Goal: Information Seeking & Learning: Learn about a topic

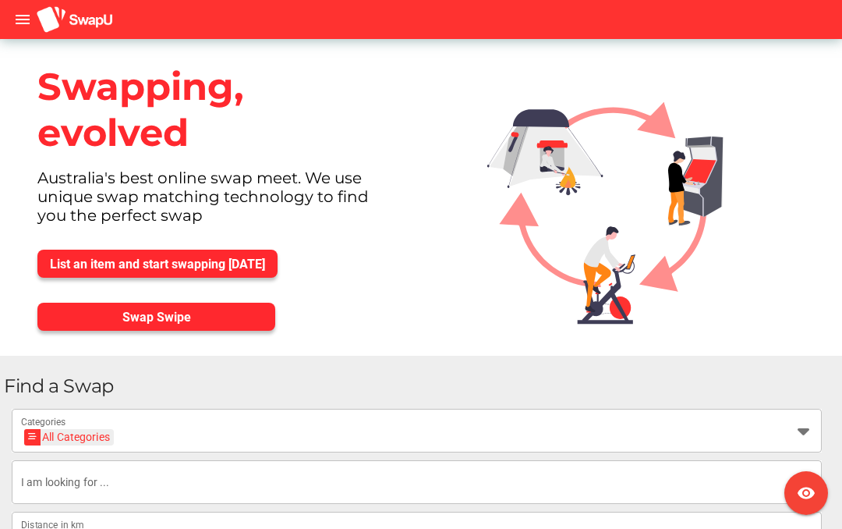
click at [37, 30] on img at bounding box center [75, 19] width 78 height 29
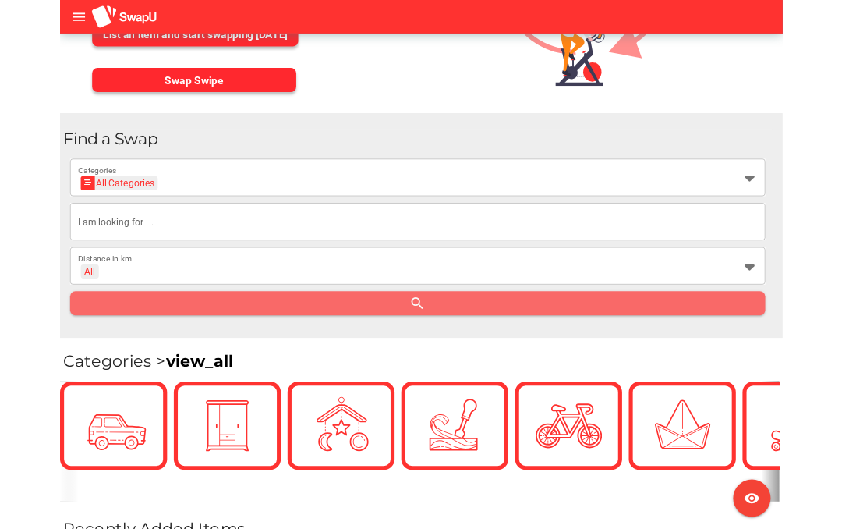
scroll to position [223, 0]
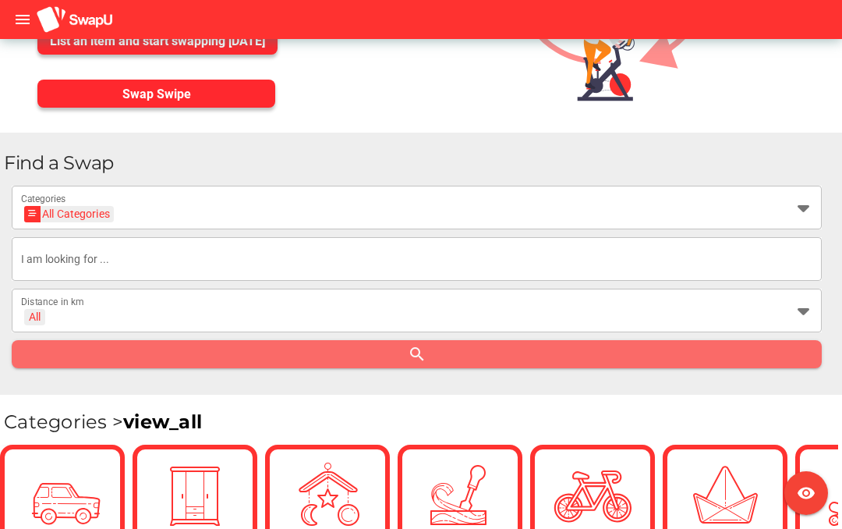
click at [44, 314] on div "All" at bounding box center [34, 317] width 21 height 16
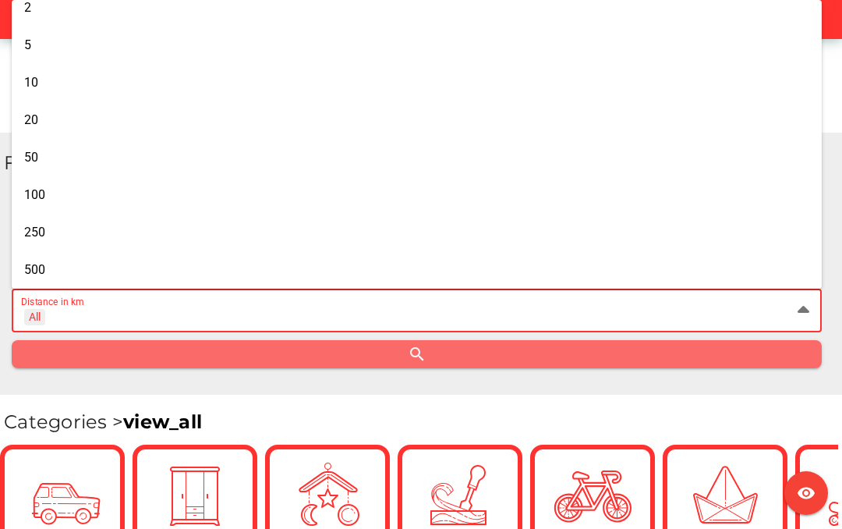
scroll to position [48, 0]
click at [27, 230] on span "250" at bounding box center [34, 232] width 21 height 15
type input "+ 250 km"
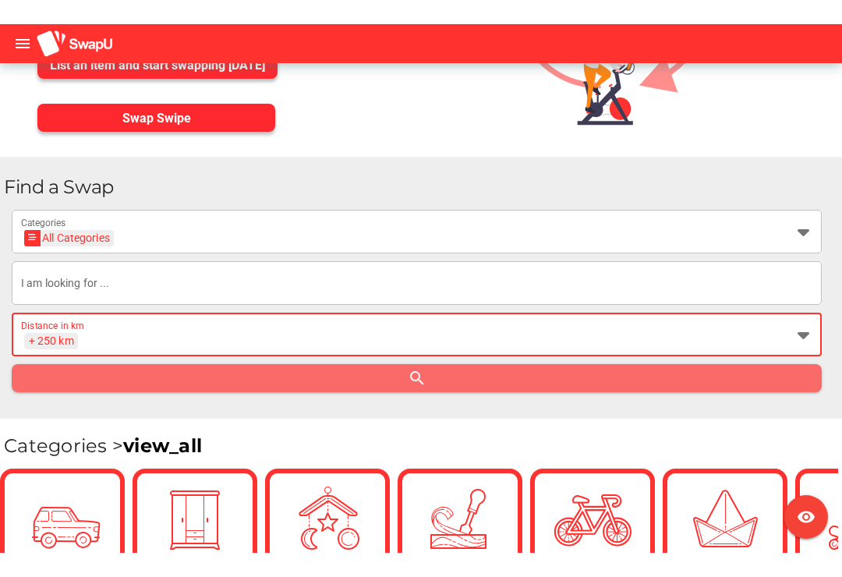
scroll to position [226, 0]
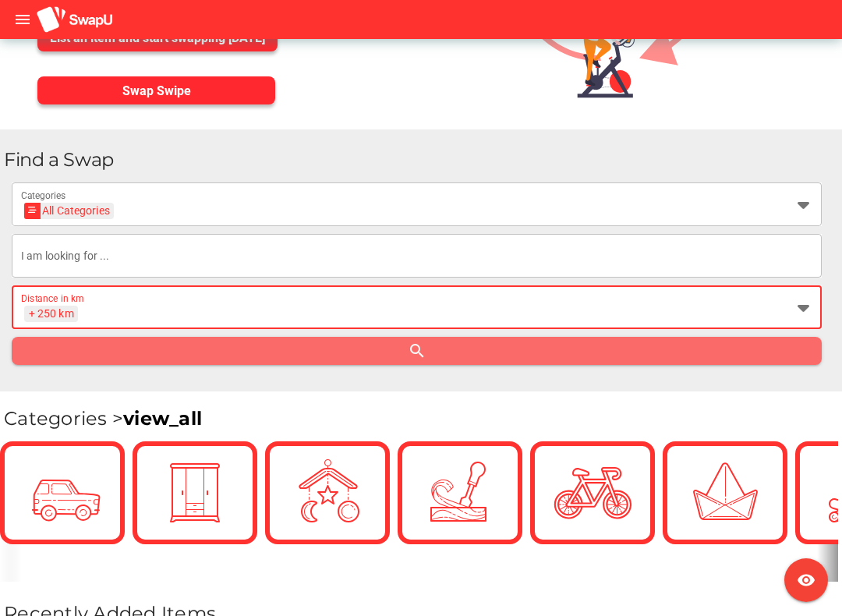
click at [29, 259] on input "text" at bounding box center [417, 256] width 792 height 44
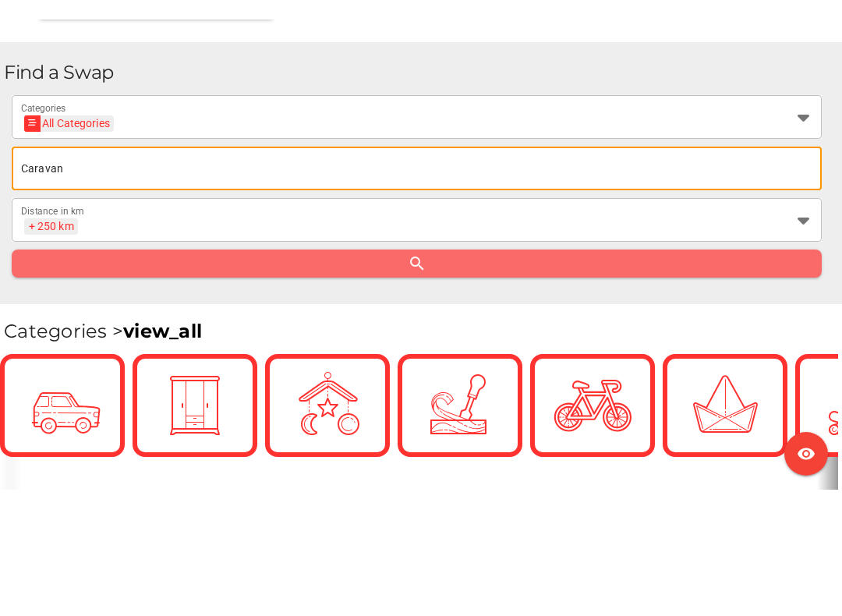
scroll to position [333, 0]
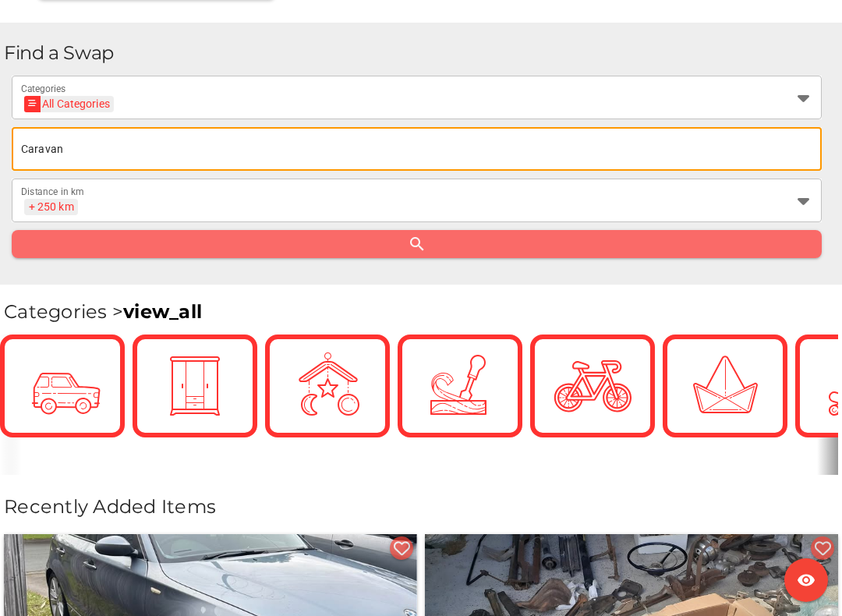
type input "Caravan"
click at [58, 97] on div "All Categories" at bounding box center [69, 104] width 81 height 16
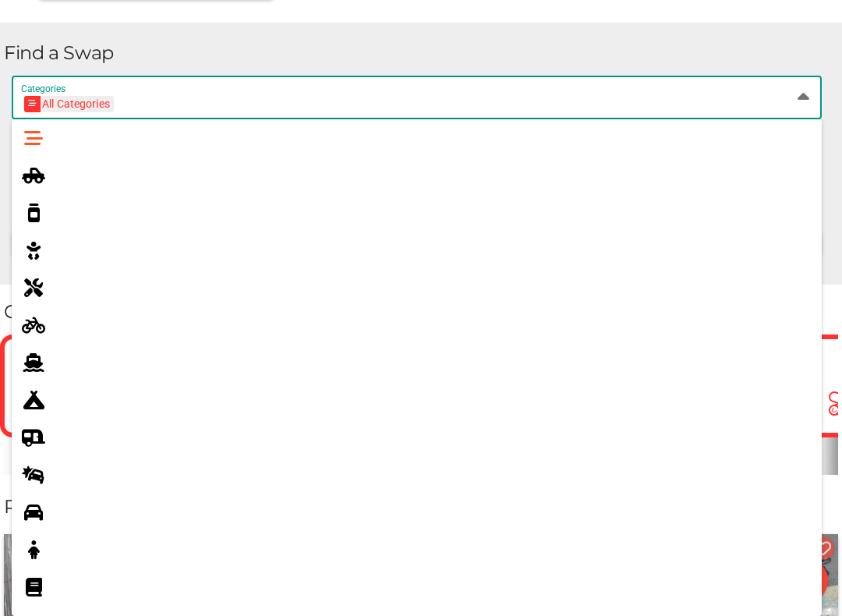
click at [34, 368] on icon at bounding box center [33, 362] width 19 height 19
type input "Boats"
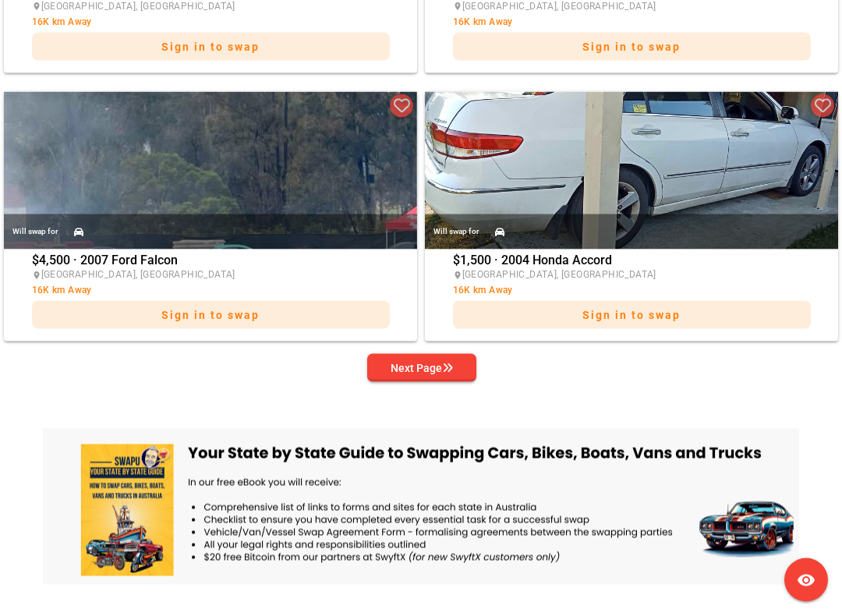
scroll to position [3199, 0]
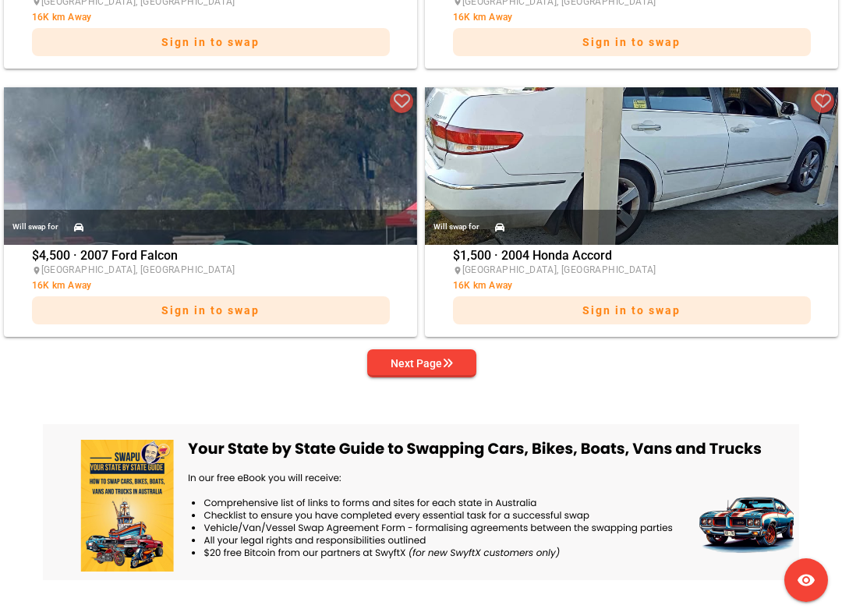
click at [381, 365] on span "Next Page" at bounding box center [422, 364] width 84 height 22
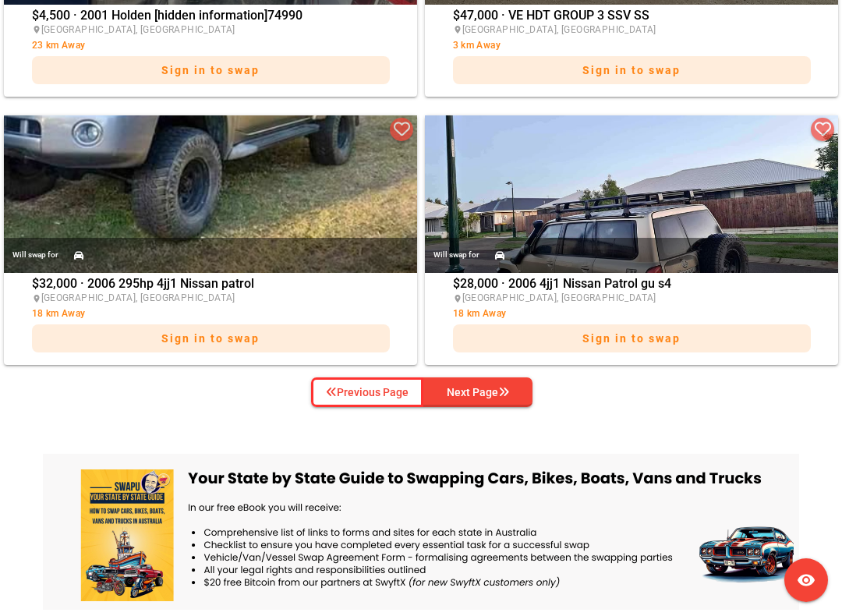
scroll to position [3173, 0]
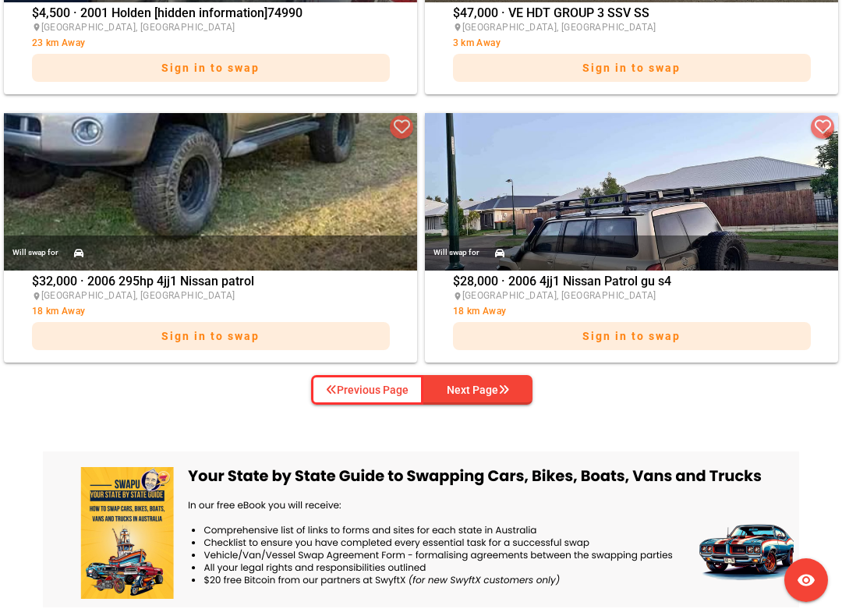
click at [451, 390] on div "Next Page" at bounding box center [478, 390] width 62 height 19
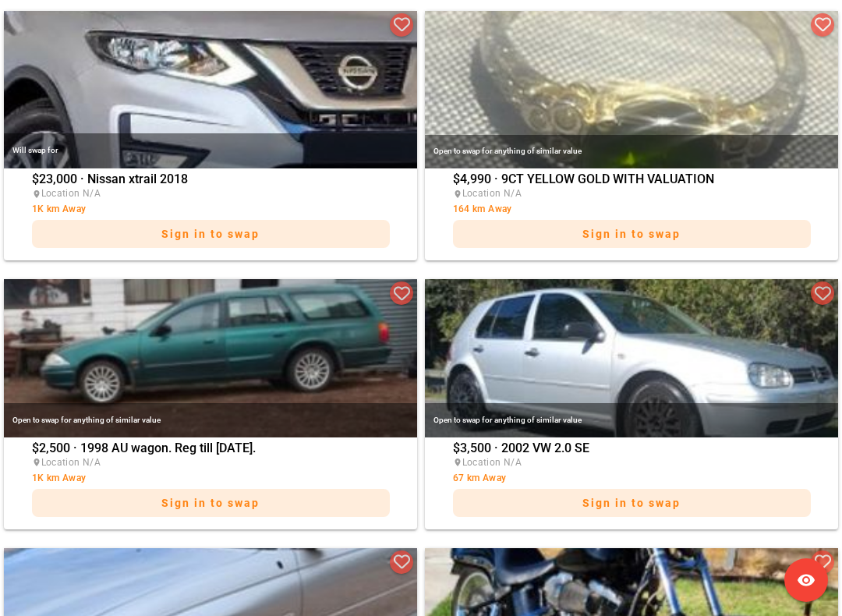
scroll to position [2737, 0]
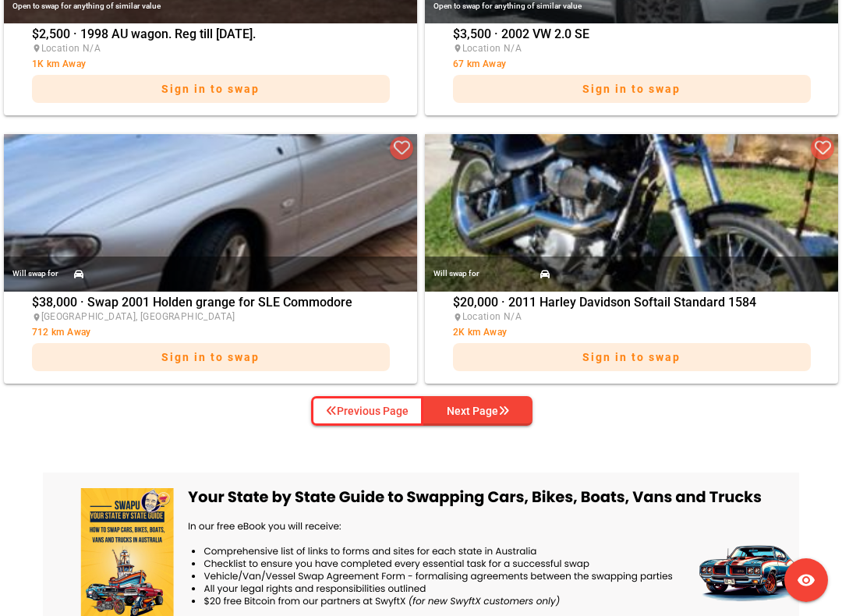
click at [471, 412] on div "Next Page" at bounding box center [478, 411] width 62 height 19
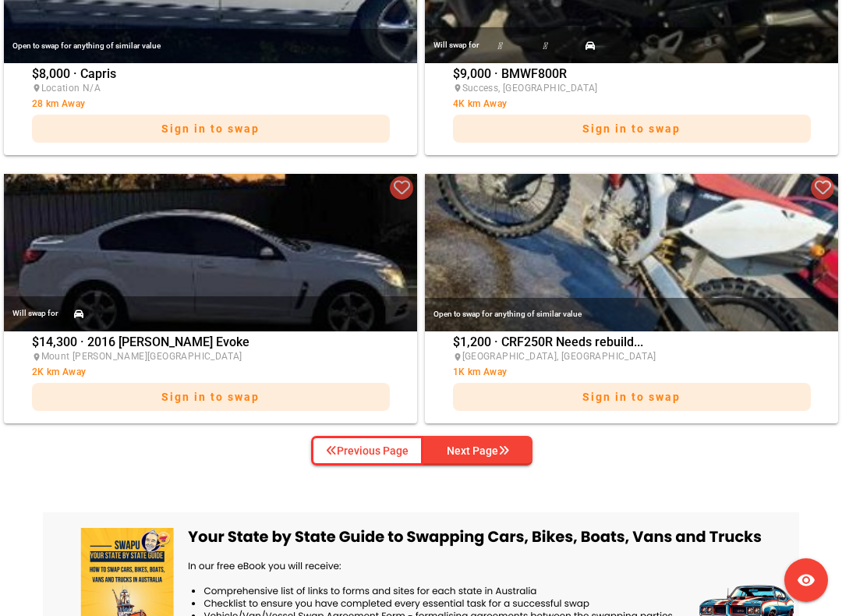
click at [459, 445] on div "Next Page" at bounding box center [478, 451] width 62 height 19
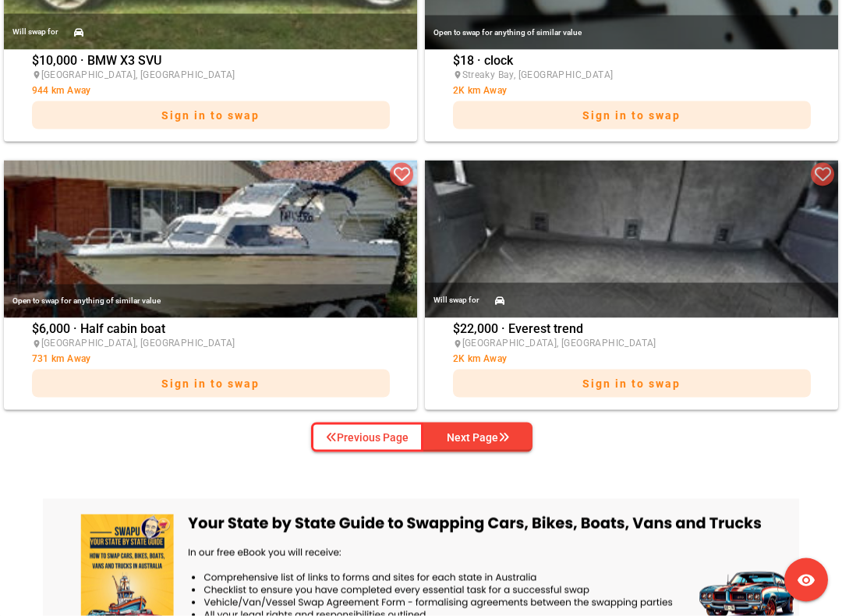
scroll to position [3126, 0]
click at [456, 450] on button "Next Page" at bounding box center [478, 437] width 109 height 30
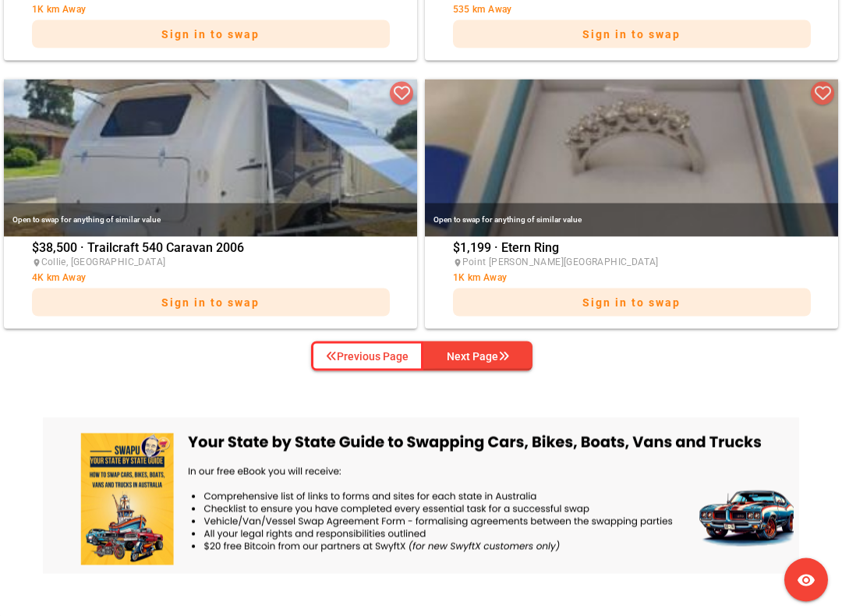
scroll to position [3208, 0]
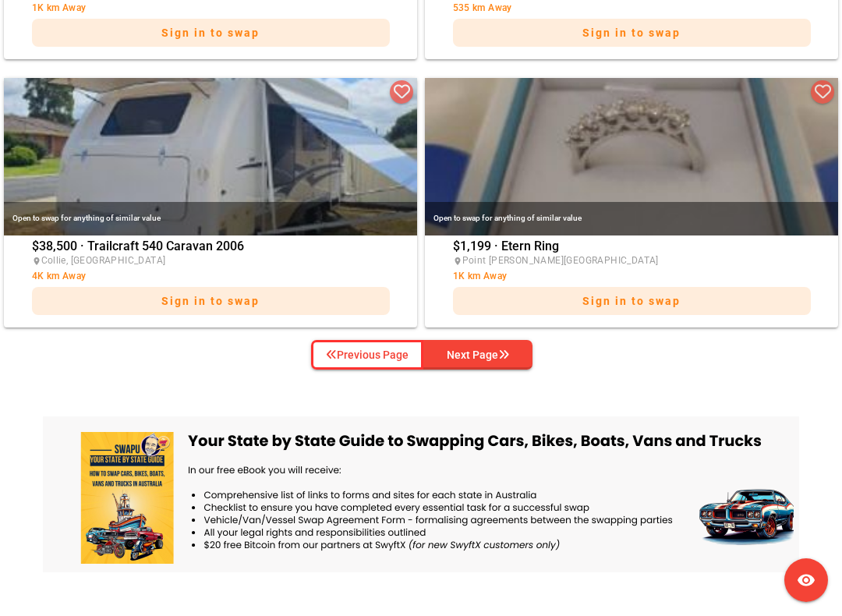
click at [249, 528] on img at bounding box center [421, 495] width 757 height 156
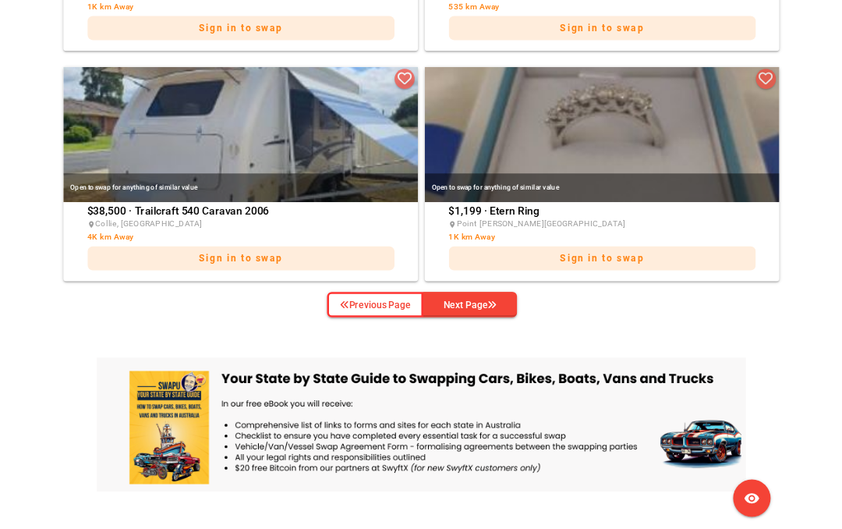
scroll to position [3252, 0]
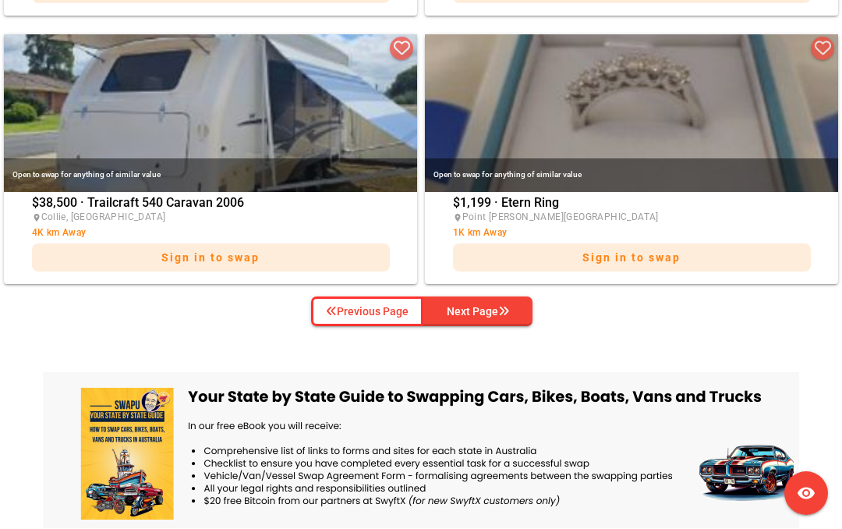
click at [482, 310] on div "Next Page" at bounding box center [478, 311] width 62 height 19
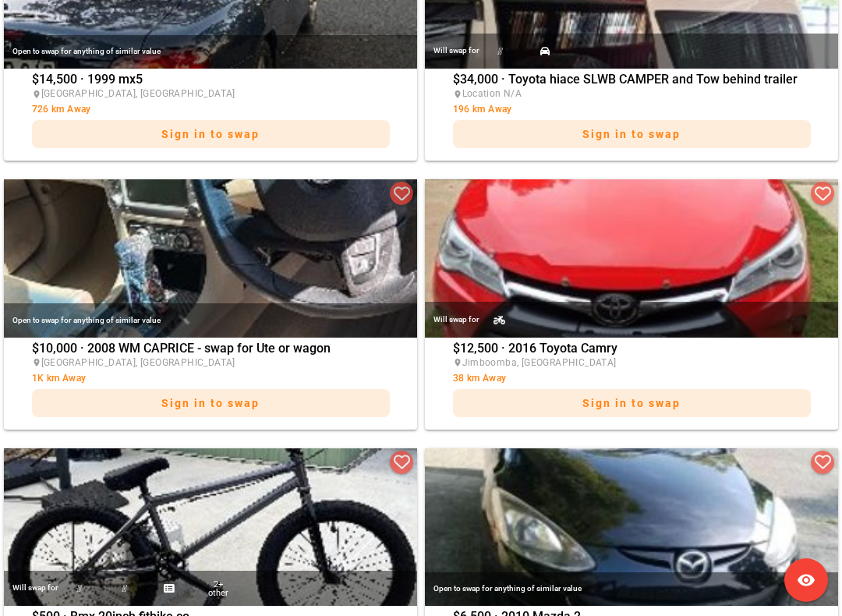
scroll to position [1264, 0]
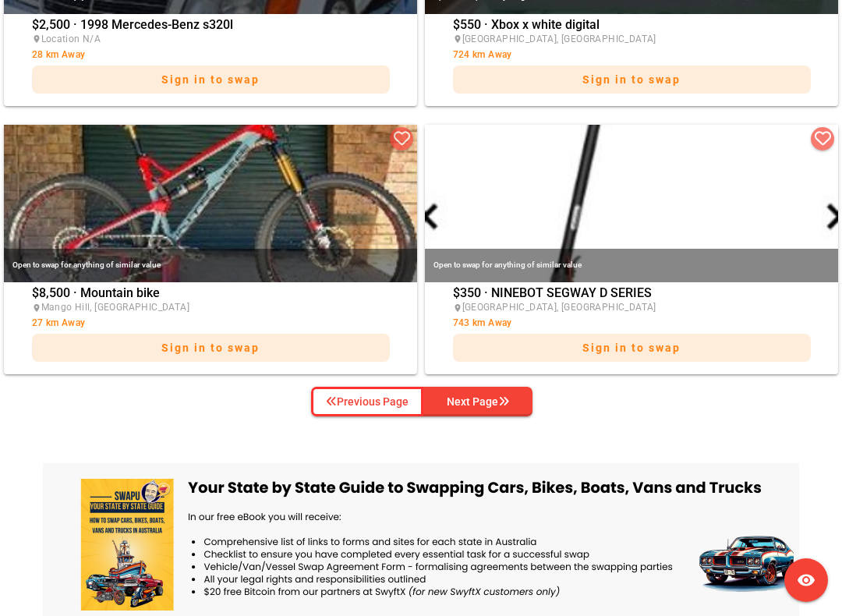
click at [467, 410] on div "Next Page" at bounding box center [478, 401] width 62 height 19
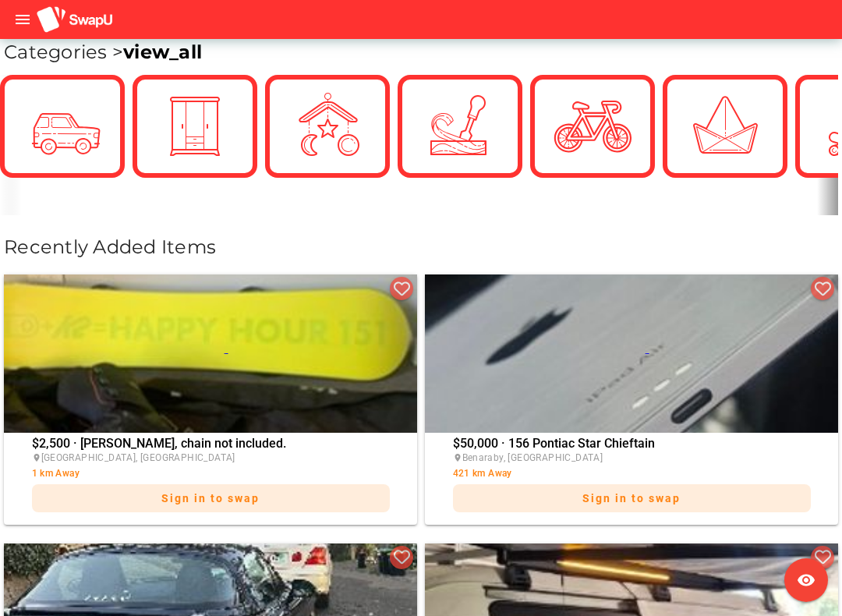
scroll to position [209, 0]
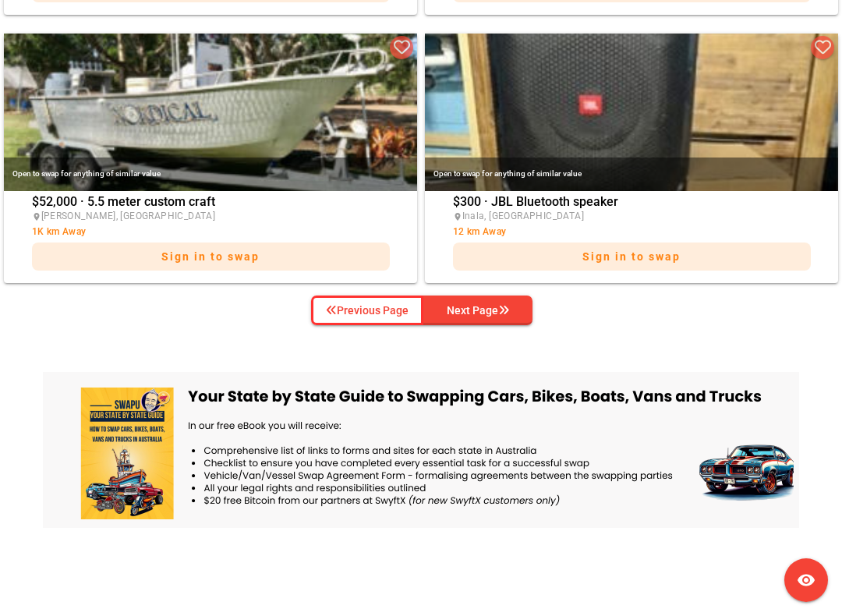
click at [466, 305] on div "Next Page" at bounding box center [478, 310] width 62 height 19
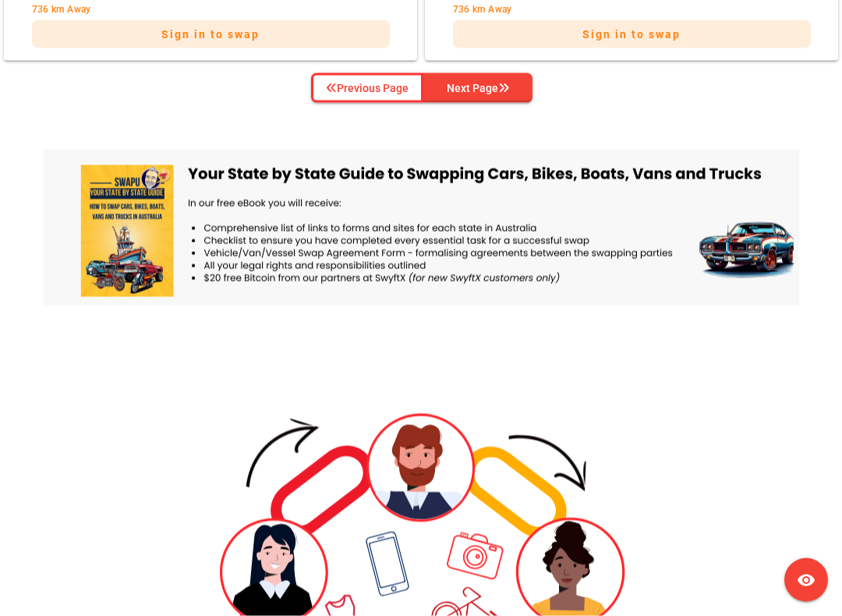
scroll to position [3481, 0]
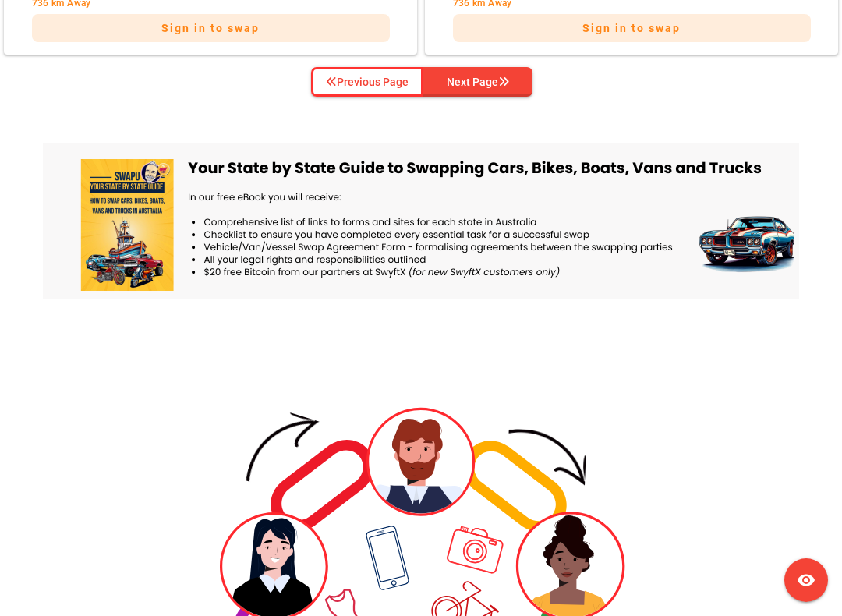
click at [471, 84] on div "Next Page" at bounding box center [478, 82] width 62 height 19
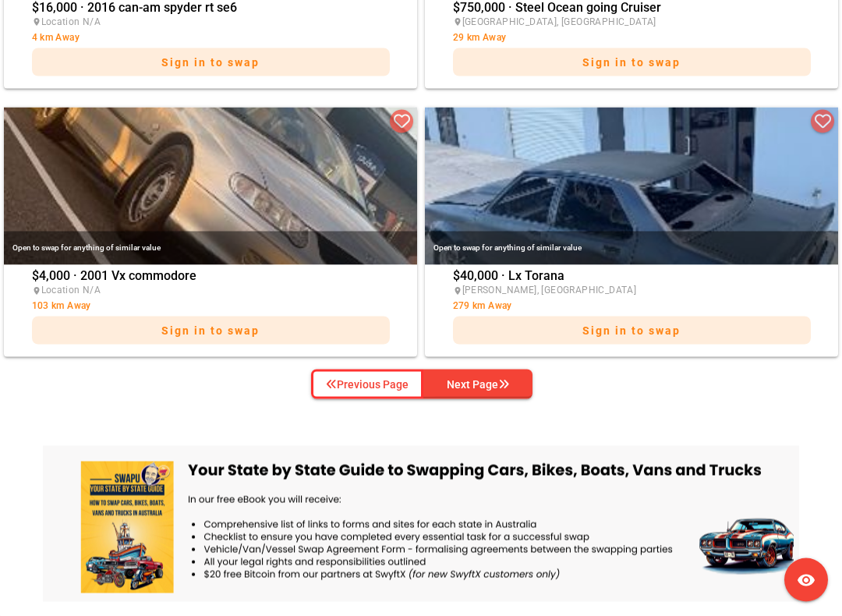
scroll to position [3197, 0]
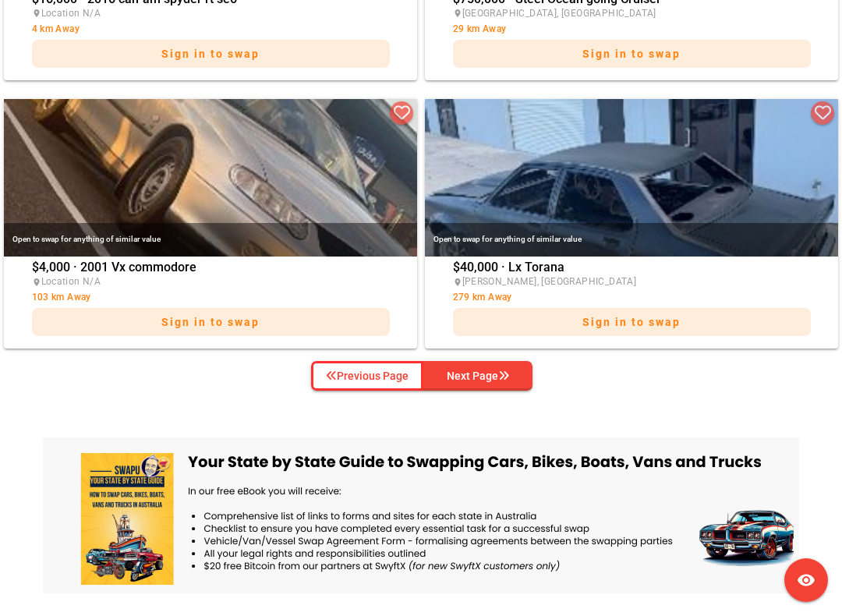
click at [484, 376] on div "Next Page" at bounding box center [478, 376] width 62 height 19
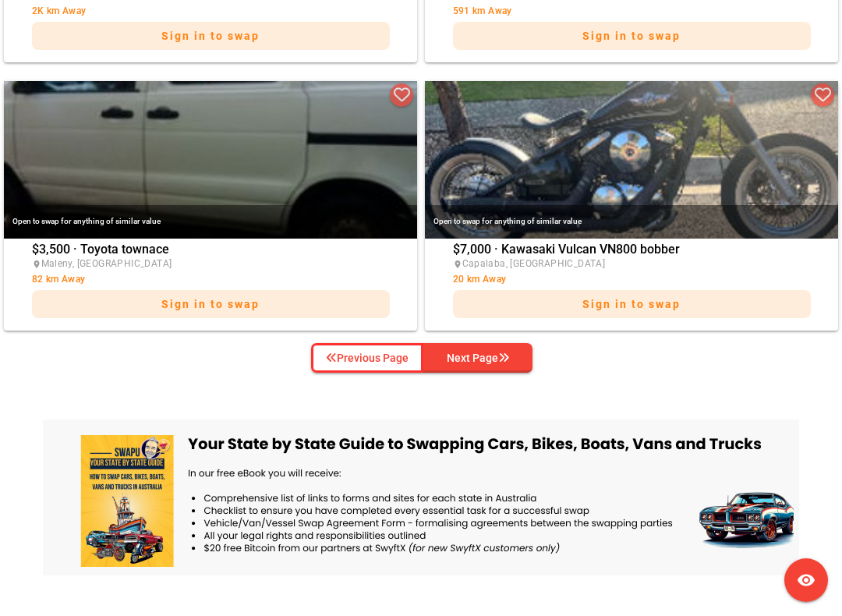
click at [467, 360] on div "Next Page" at bounding box center [478, 358] width 62 height 19
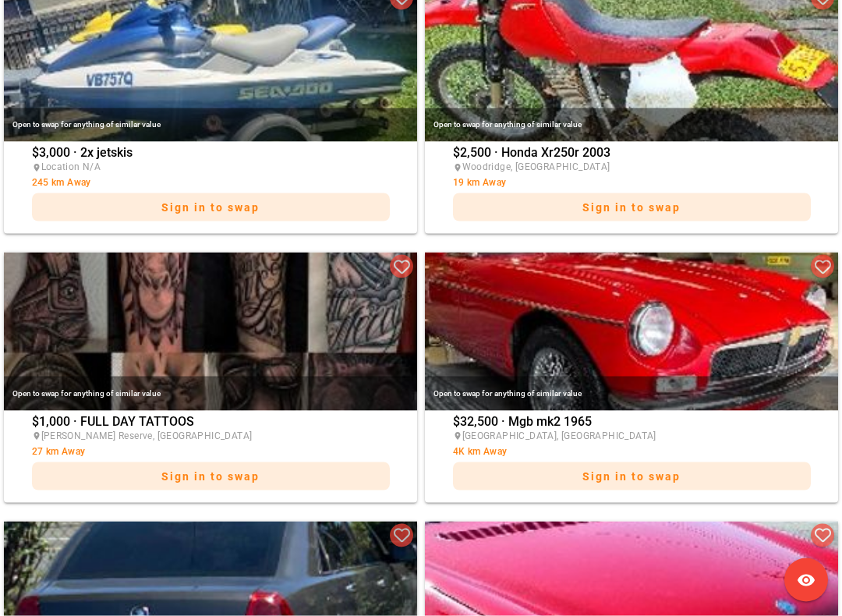
scroll to position [2232, 0]
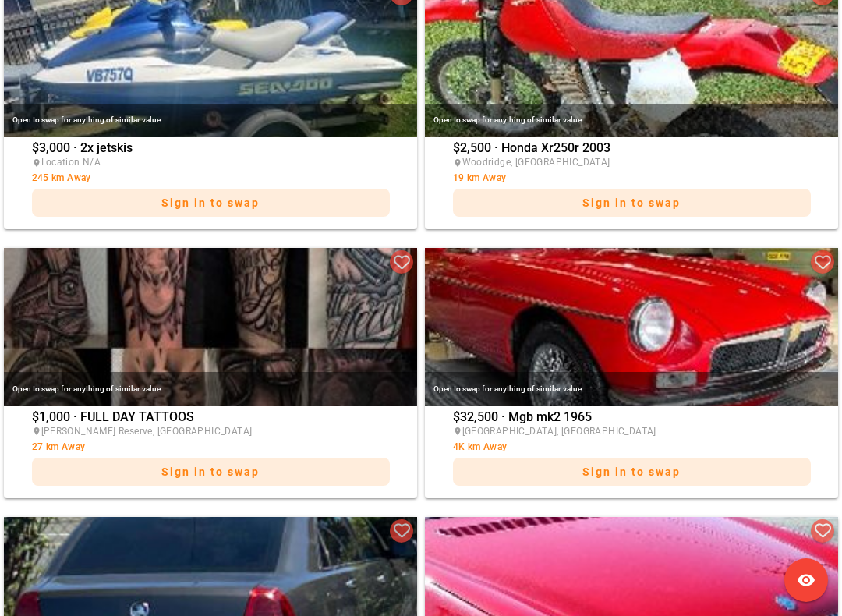
click at [259, 411] on div "$1,000 · FULL DAY [GEOGRAPHIC_DATA][PERSON_NAME], [GEOGRAPHIC_DATA] 27 km Away …" at bounding box center [211, 452] width 358 height 83
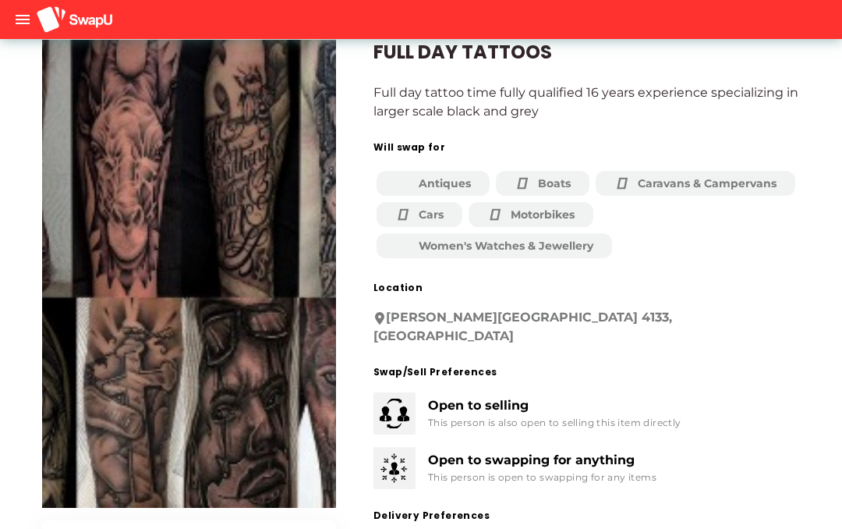
scroll to position [41, 0]
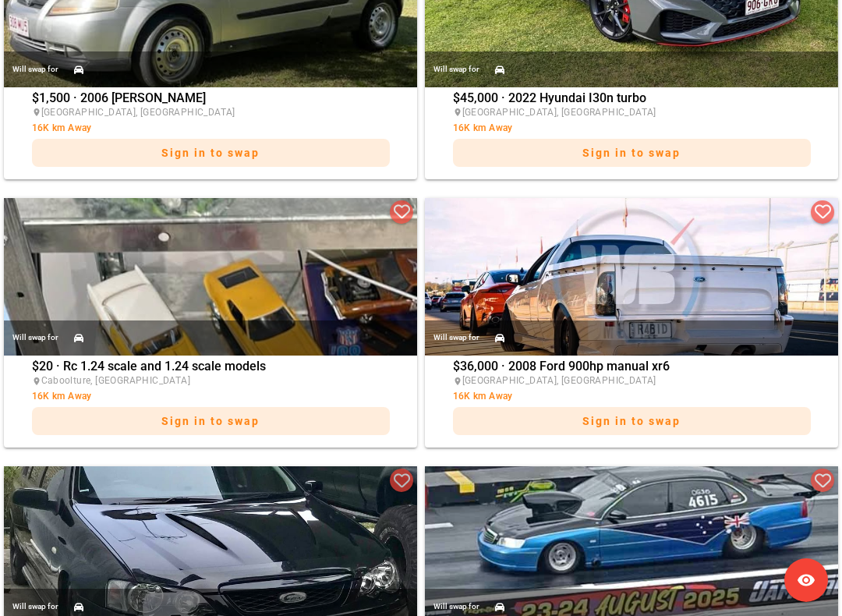
scroll to position [2552, 0]
